Goal: Find specific page/section: Find specific page/section

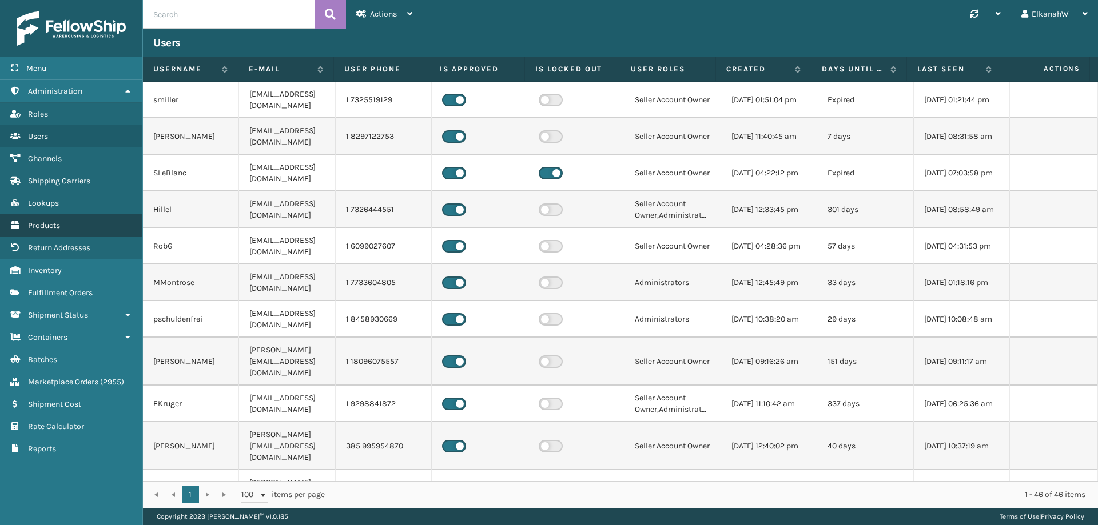
click at [49, 222] on span "Products" at bounding box center [44, 226] width 32 height 10
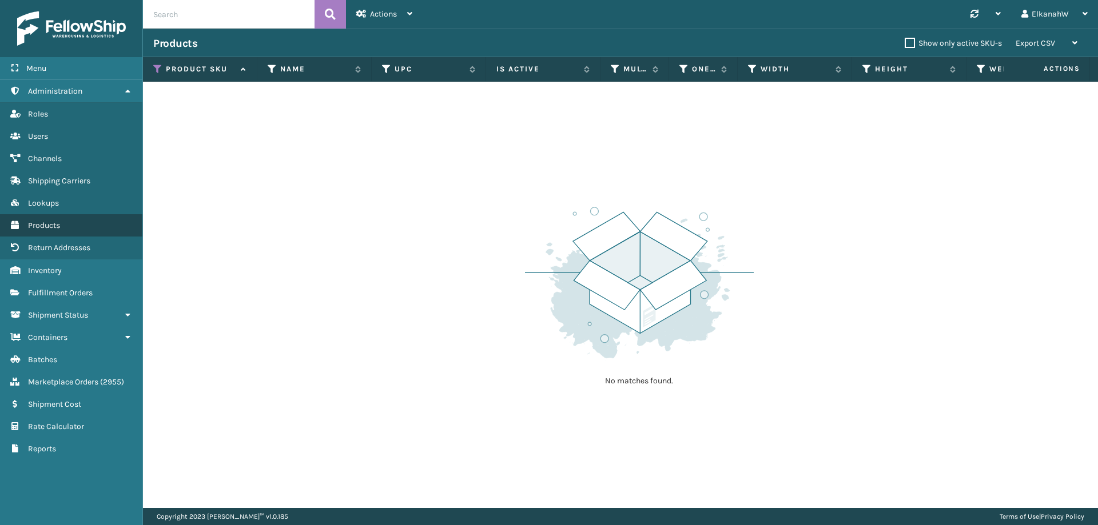
click at [71, 221] on link "Products" at bounding box center [71, 225] width 142 height 22
click at [160, 70] on icon at bounding box center [157, 69] width 9 height 10
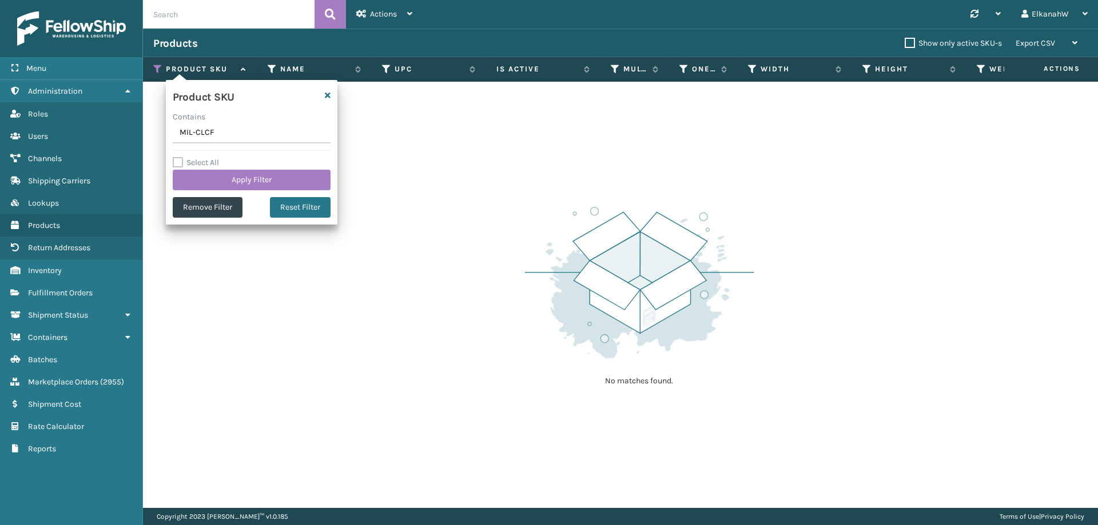
drag, startPoint x: 220, startPoint y: 134, endPoint x: 150, endPoint y: 134, distance: 69.2
click at [150, 134] on section "Products Show only active SKU-s Export CSV Export Current Page Export All Pages…" at bounding box center [620, 269] width 955 height 480
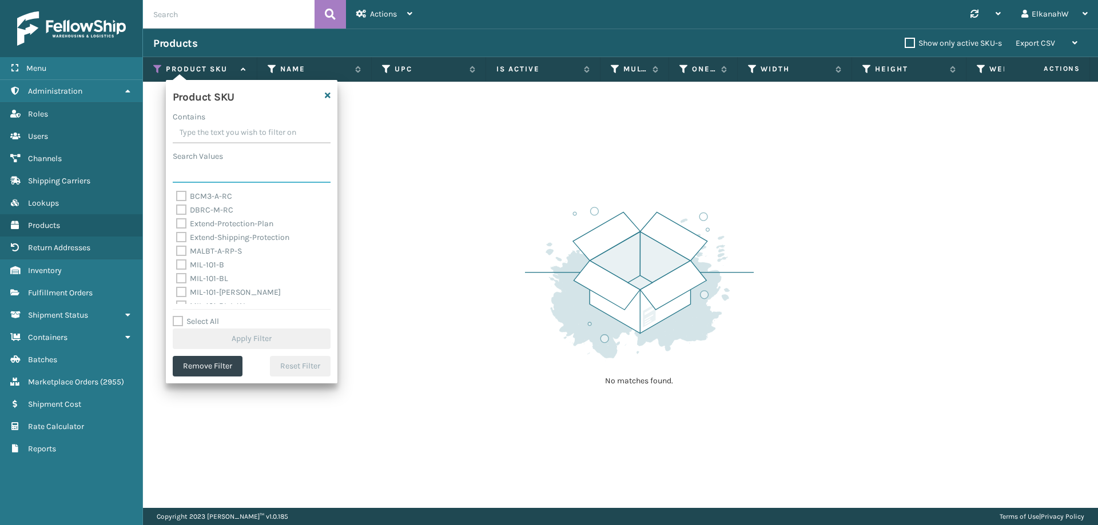
click at [192, 171] on input "Search Values" at bounding box center [252, 172] width 158 height 21
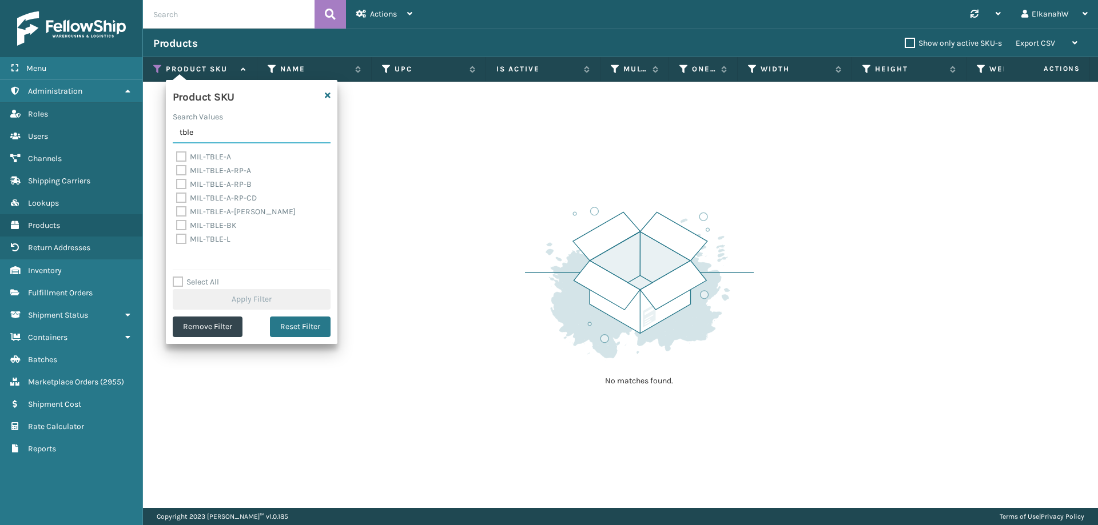
type input "tble"
click at [183, 157] on label "MIL-TBLE-A" at bounding box center [203, 157] width 55 height 10
click at [177, 157] on input "MIL-TBLE-A" at bounding box center [176, 153] width 1 height 7
checkbox input "true"
click at [180, 226] on label "MIL-TBLE-BK" at bounding box center [206, 226] width 61 height 10
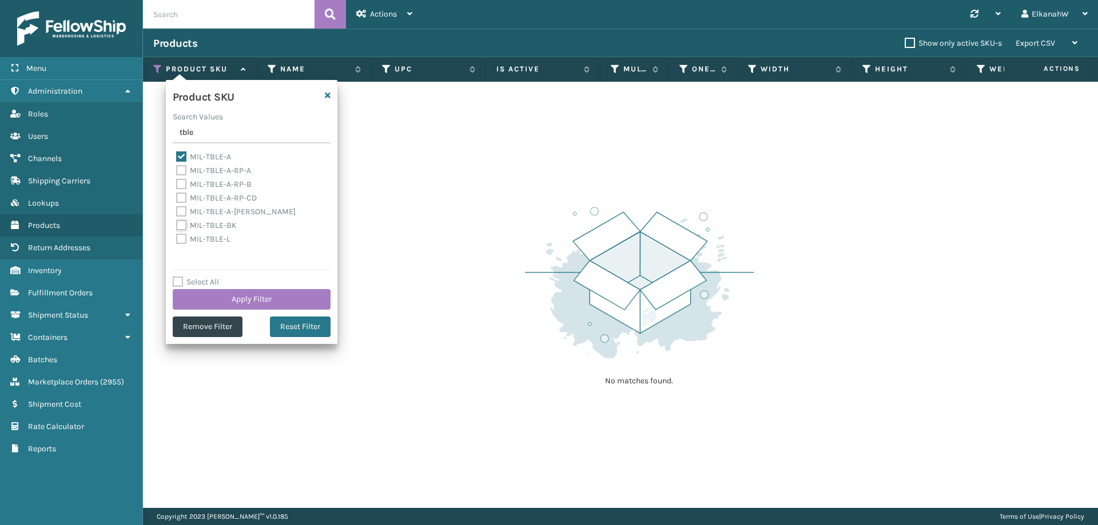
click at [177, 226] on input "MIL-TBLE-BK" at bounding box center [176, 222] width 1 height 7
checkbox input "true"
drag, startPoint x: 196, startPoint y: 134, endPoint x: 162, endPoint y: 133, distance: 34.3
click at [162, 133] on section "Products Show only active SKU-s Export CSV Export Current Page Export All Pages…" at bounding box center [620, 269] width 955 height 480
type input "etp"
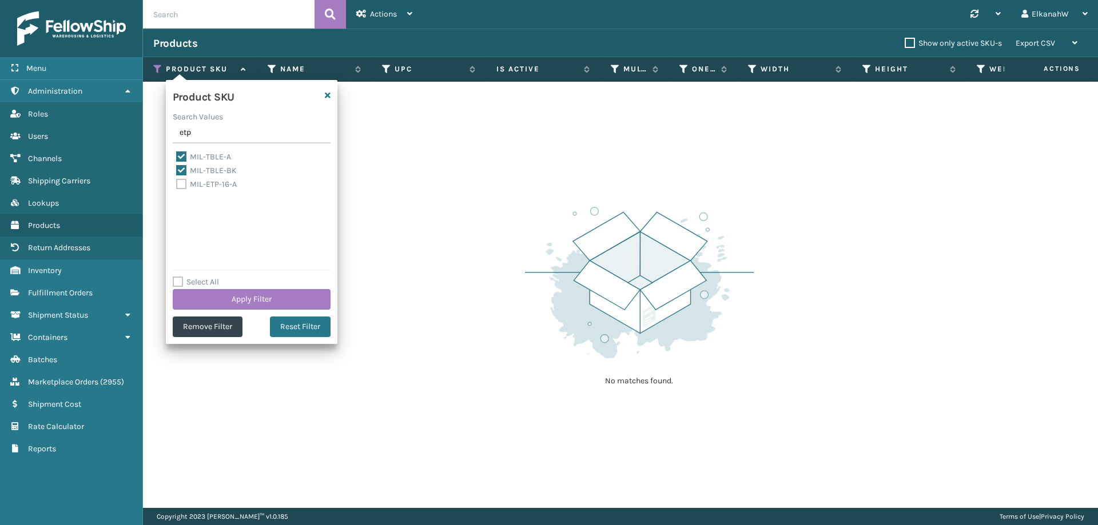
click at [181, 186] on label "MIL-ETP-16-A" at bounding box center [206, 185] width 61 height 10
click at [177, 185] on input "MIL-ETP-16-A" at bounding box center [176, 181] width 1 height 7
checkbox input "true"
drag, startPoint x: 194, startPoint y: 137, endPoint x: 170, endPoint y: 137, distance: 24.0
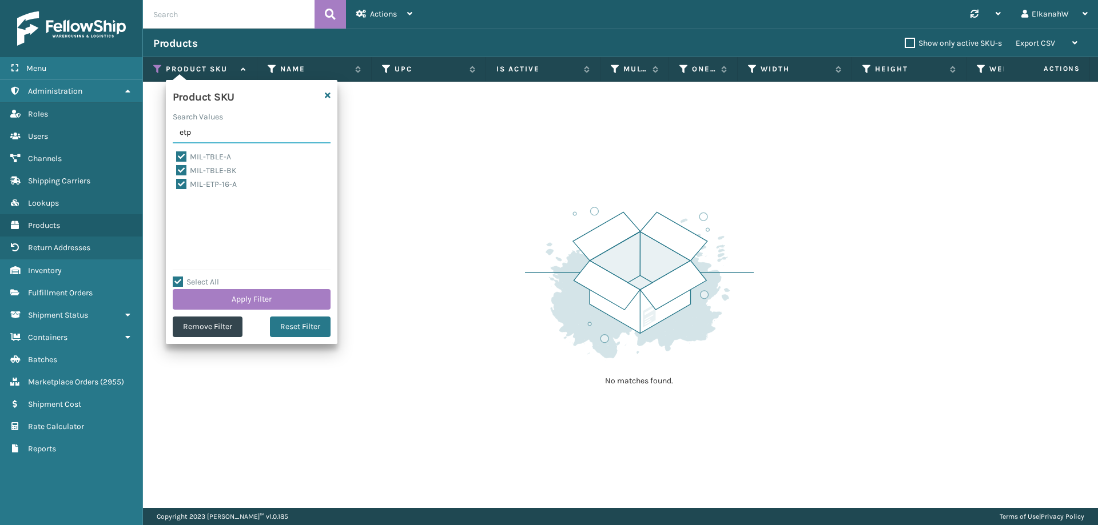
click at [170, 137] on div "Product SKU Search Values etp MIL-TBLE-A MIL-TBLE-BK MIL-ETP-16-A Select All Ap…" at bounding box center [252, 212] width 172 height 264
type input "swm2"
checkbox input "false"
type input "swm223"
click at [181, 201] on label "MIL-SWM223-A" at bounding box center [211, 198] width 70 height 10
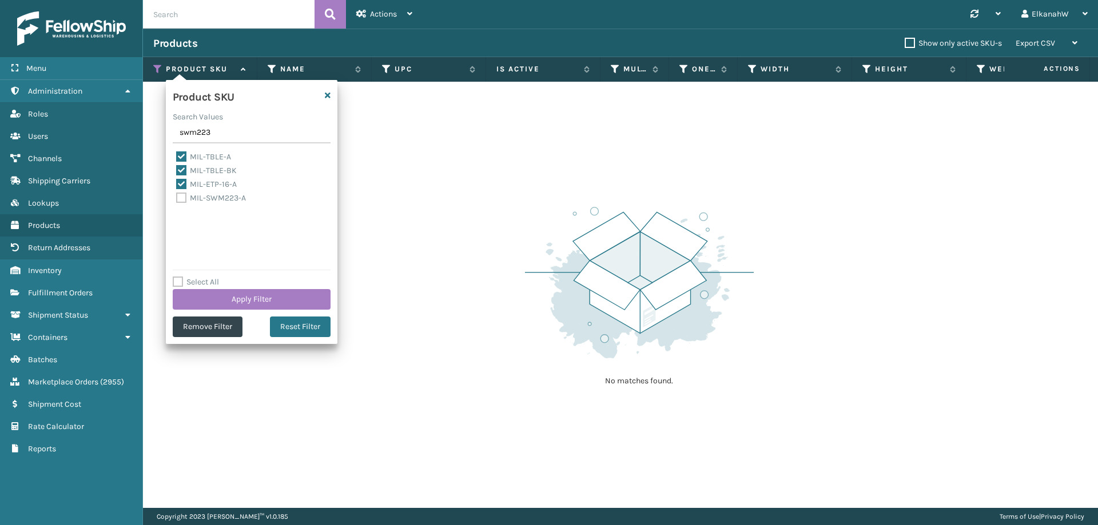
click at [177, 199] on input "MIL-SWM223-A" at bounding box center [176, 195] width 1 height 7
checkbox input "true"
drag, startPoint x: 220, startPoint y: 134, endPoint x: 177, endPoint y: 139, distance: 43.7
click at [177, 139] on input "swm223" at bounding box center [252, 133] width 158 height 21
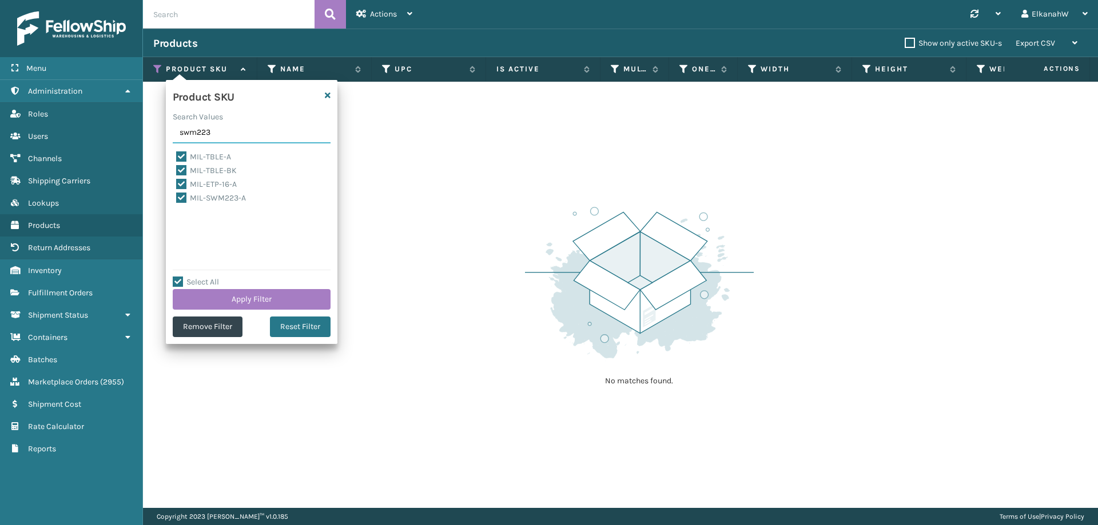
click at [194, 137] on input "swm223" at bounding box center [252, 133] width 158 height 21
type input "twlt"
checkbox input "false"
type input "twlt"
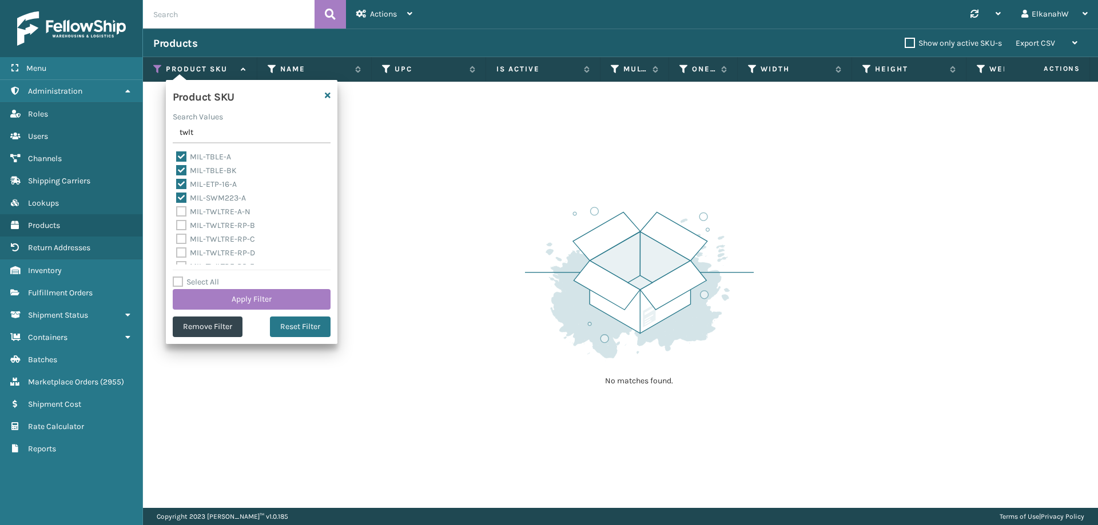
click at [184, 209] on label "MIL-TWLTRE-A-N" at bounding box center [213, 212] width 74 height 10
click at [177, 209] on input "MIL-TWLTRE-A-N" at bounding box center [176, 208] width 1 height 7
checkbox input "true"
drag, startPoint x: 195, startPoint y: 134, endPoint x: 174, endPoint y: 133, distance: 21.2
click at [174, 133] on input "twlt" at bounding box center [252, 133] width 158 height 21
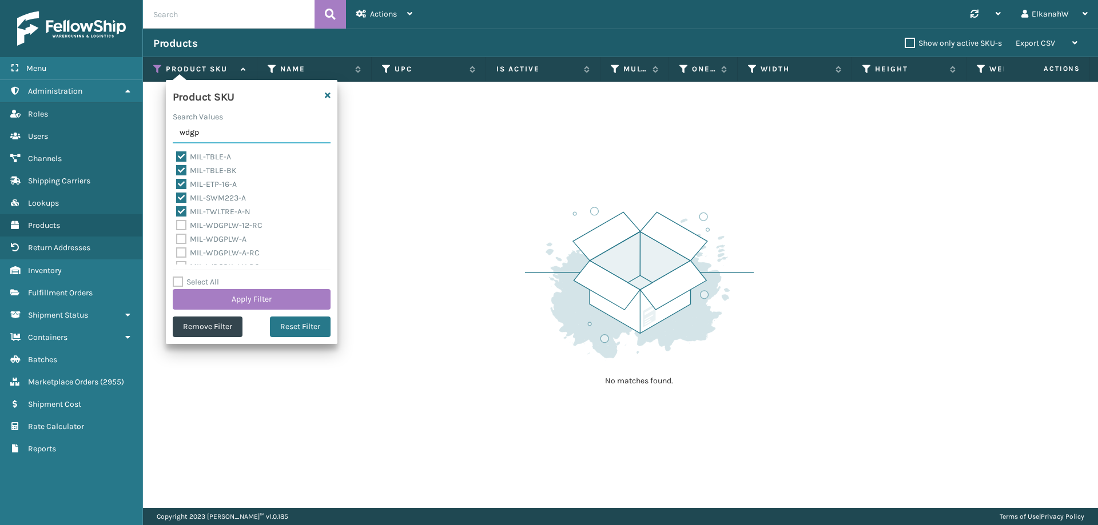
type input "wdgp"
click at [180, 240] on label "MIL-WDGPLW-A" at bounding box center [211, 239] width 70 height 10
click at [177, 240] on input "MIL-WDGPLW-A" at bounding box center [176, 236] width 1 height 7
checkbox input "true"
click at [241, 295] on button "Apply Filter" at bounding box center [252, 299] width 158 height 21
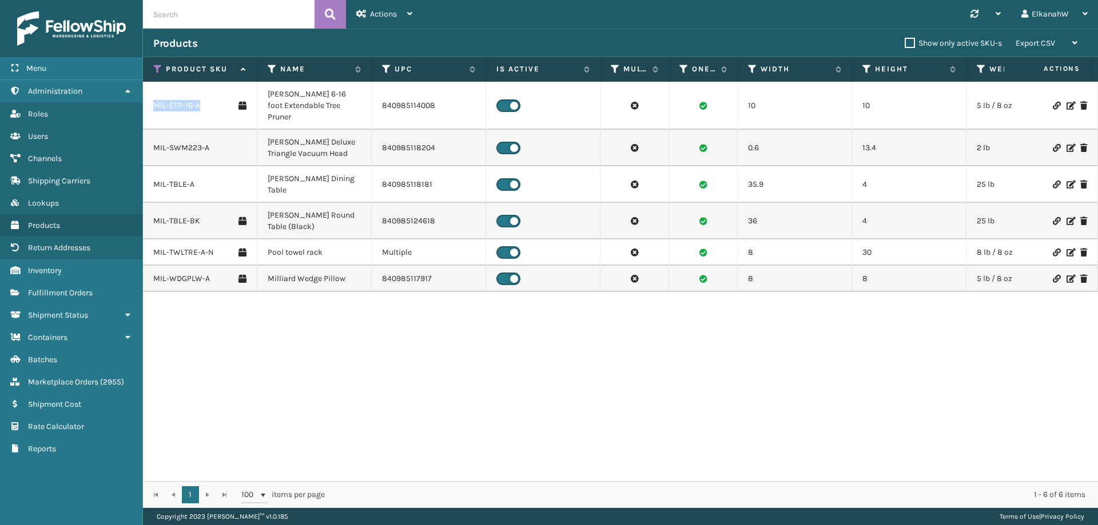
drag, startPoint x: 202, startPoint y: 97, endPoint x: 155, endPoint y: 98, distance: 46.9
click at [155, 100] on div "MIL-ETP-16-A" at bounding box center [199, 105] width 93 height 11
copy link "MIL-ETP-16-A"
click at [171, 101] on link "MIL-ETP-16-A" at bounding box center [176, 105] width 47 height 11
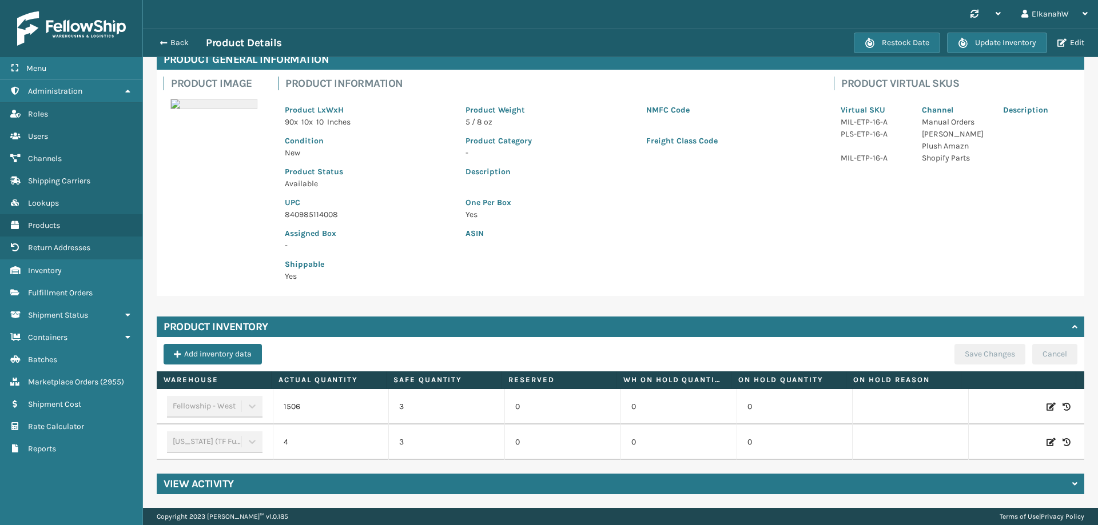
scroll to position [70, 0]
click at [177, 44] on button "Back" at bounding box center [179, 43] width 53 height 10
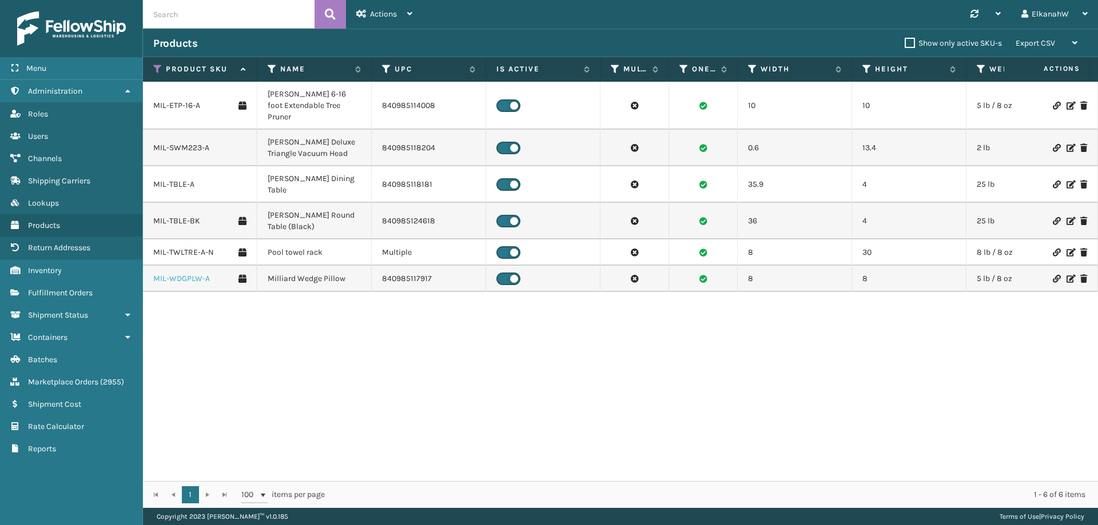
click at [187, 273] on link "MIL-WDGPLW-A" at bounding box center [181, 278] width 57 height 11
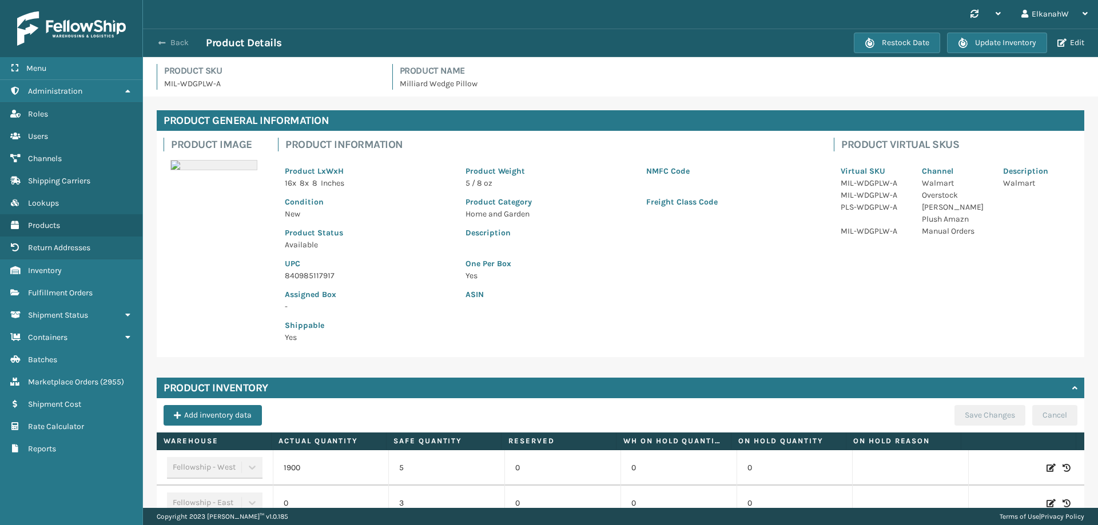
click at [178, 43] on button "Back" at bounding box center [179, 43] width 53 height 10
